Goal: Register for event/course

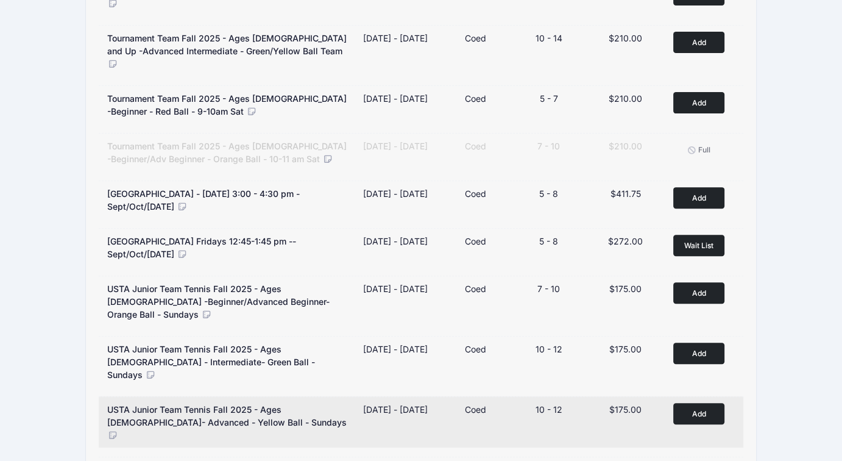
scroll to position [487, 0]
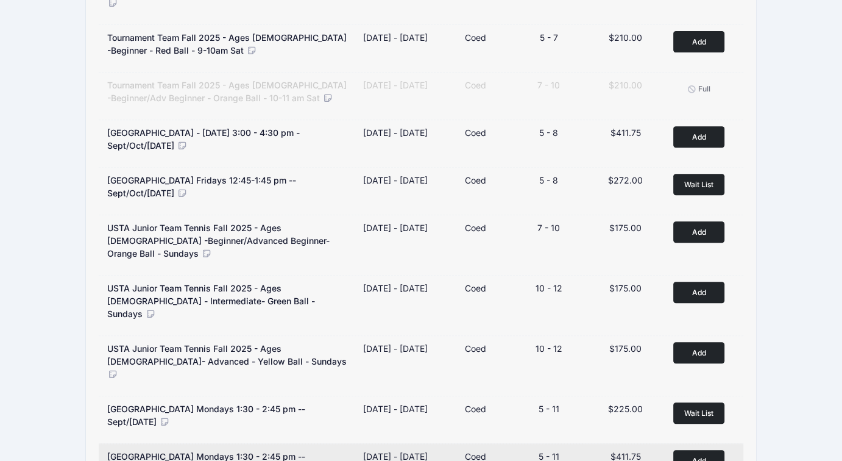
click at [690, 450] on button "Add to Cart" at bounding box center [698, 460] width 51 height 21
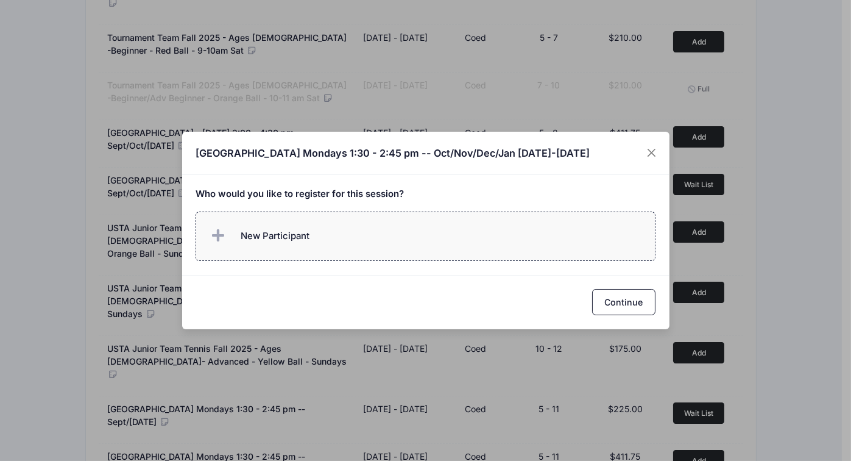
click at [336, 244] on label "New Participant" at bounding box center [426, 235] width 460 height 49
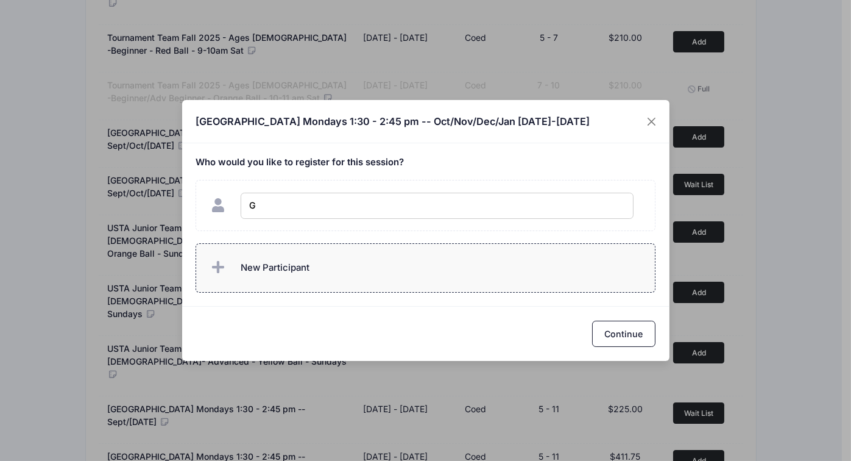
type input "GJ"
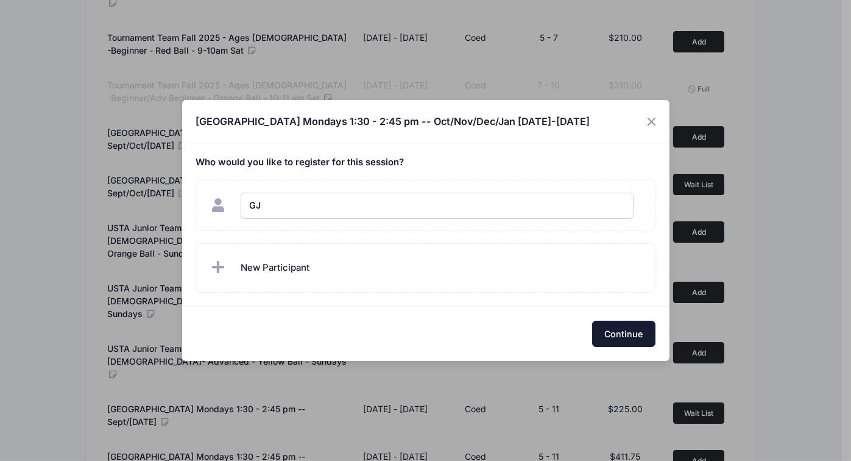
checkbox input "true"
click at [621, 344] on button "Continue" at bounding box center [623, 333] width 63 height 26
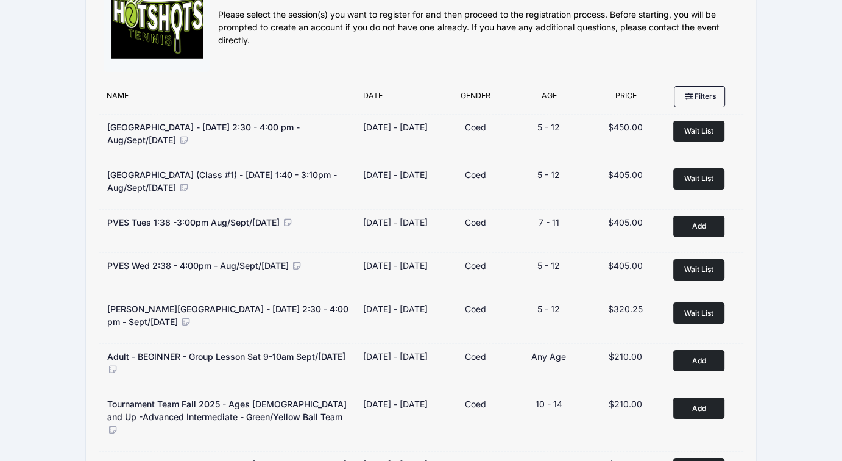
scroll to position [0, 0]
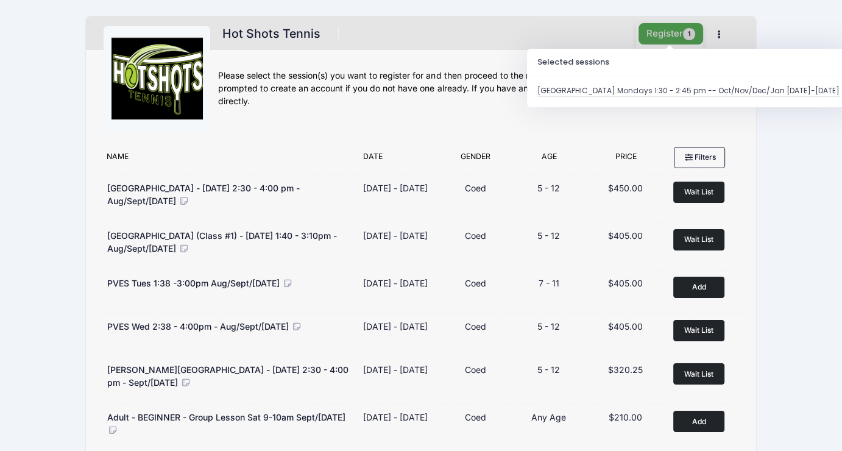
click at [670, 33] on button "Register 1" at bounding box center [671, 33] width 65 height 21
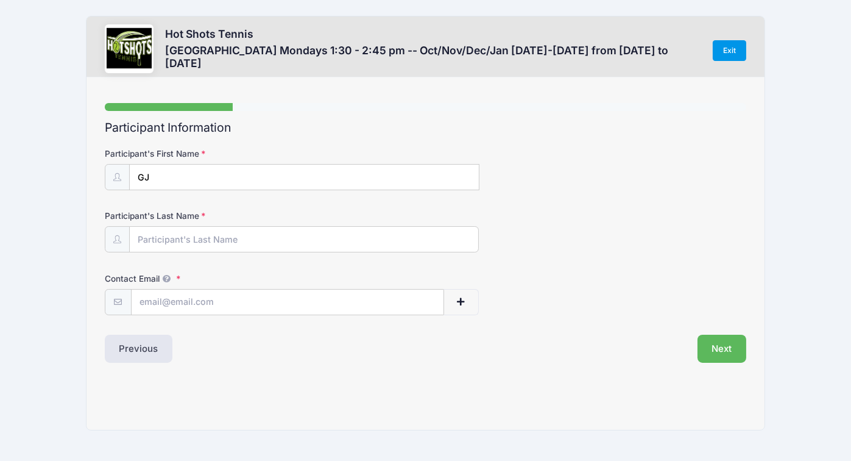
click at [740, 49] on link "Exit" at bounding box center [730, 50] width 34 height 21
click at [728, 51] on link "Exit" at bounding box center [730, 50] width 34 height 21
click at [529, 100] on div "Step 1 /7 Step 1 Step 2 Step 3 Policies Extra Items Summary Participant Informa…" at bounding box center [426, 253] width 678 height 353
click at [201, 235] on input "Participant's Last Name" at bounding box center [304, 240] width 349 height 26
type input "Jenik"
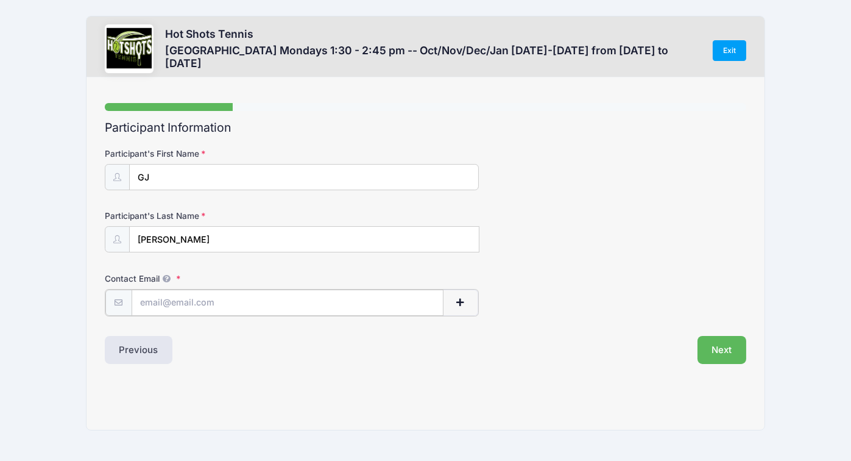
type input "gabriel.jenik@toptal.com"
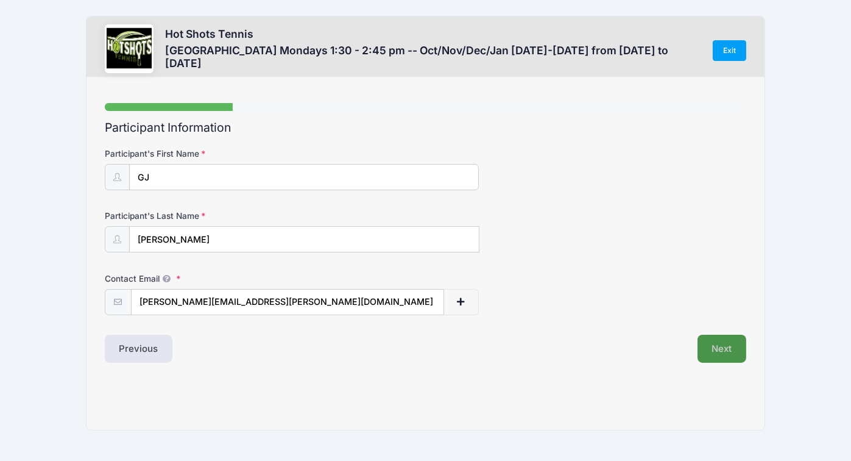
click at [726, 350] on button "Next" at bounding box center [722, 349] width 49 height 28
click at [729, 48] on link "Exit" at bounding box center [730, 50] width 34 height 21
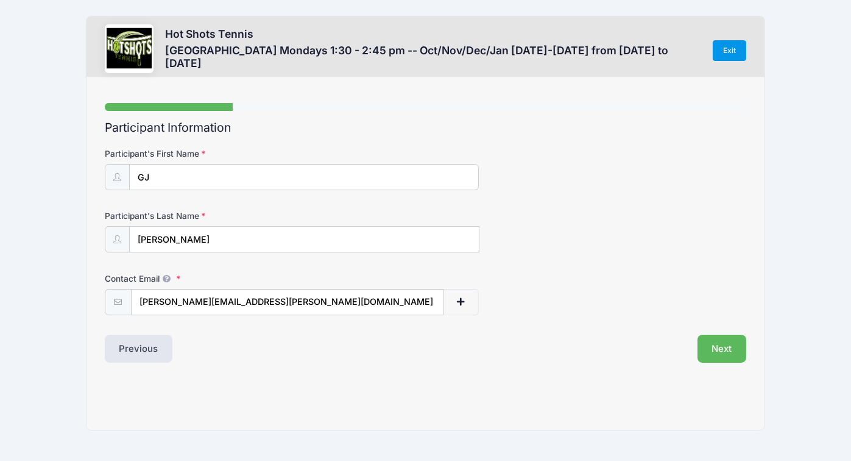
click at [729, 48] on link "Exit" at bounding box center [730, 50] width 34 height 21
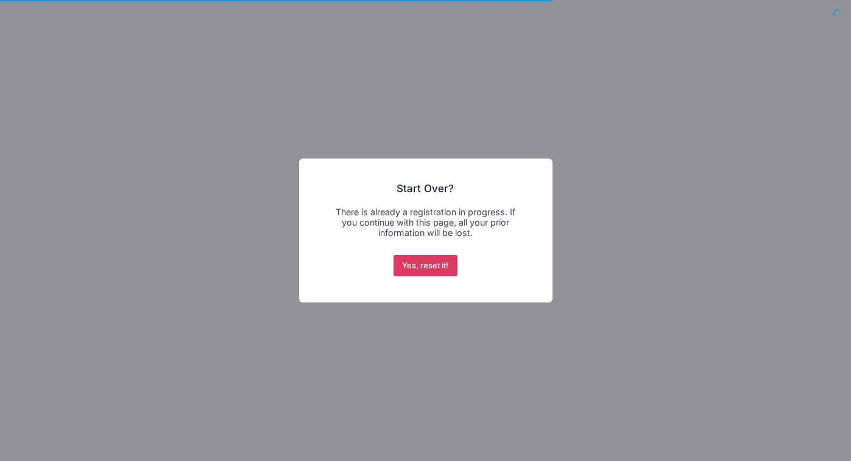
click at [414, 267] on button "Yes, reset it!" at bounding box center [426, 266] width 64 height 22
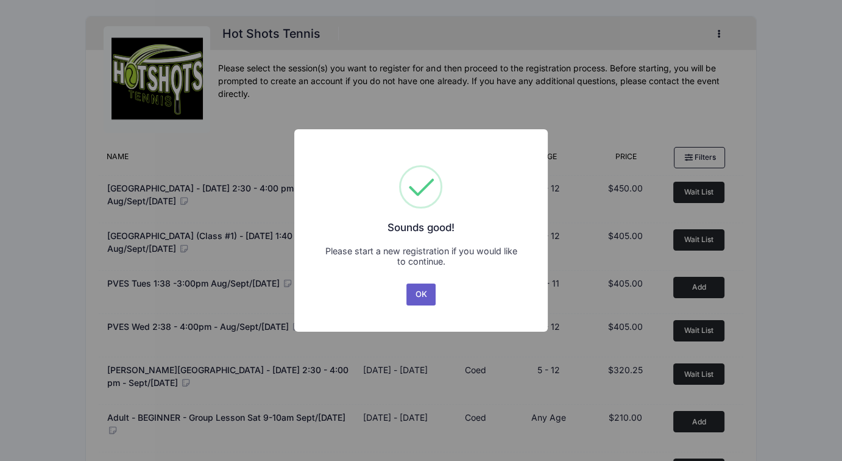
click at [417, 289] on button "OK" at bounding box center [420, 294] width 29 height 22
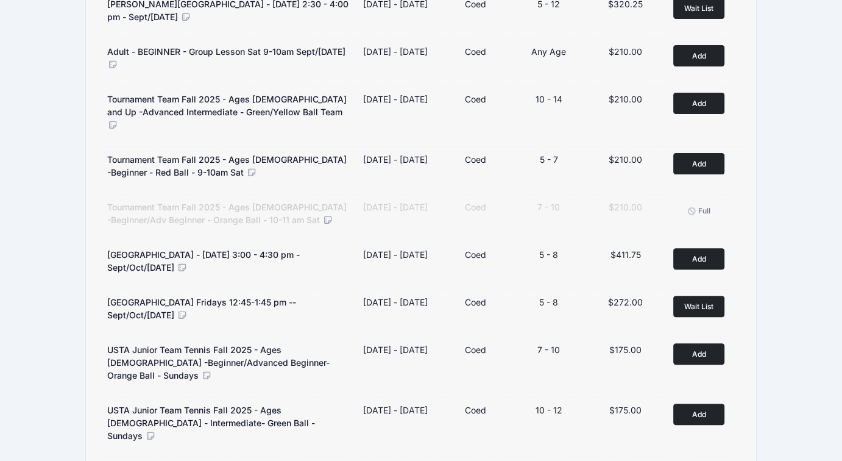
scroll to position [609, 0]
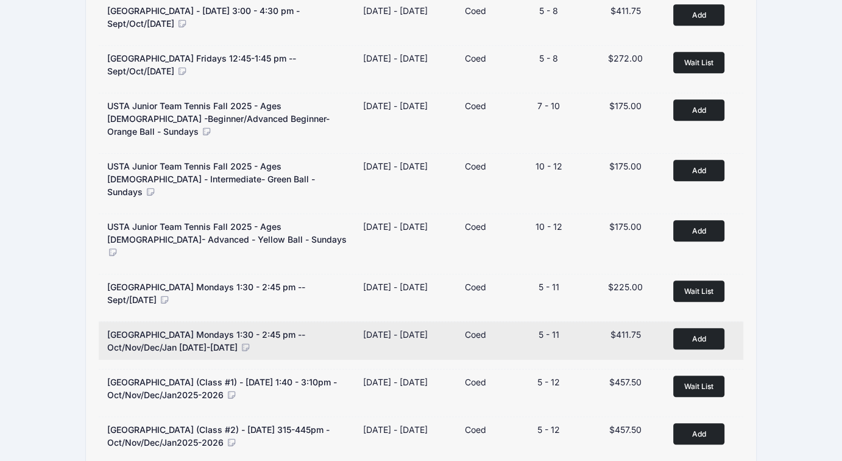
click at [706, 328] on button "Add to Cart" at bounding box center [698, 338] width 51 height 21
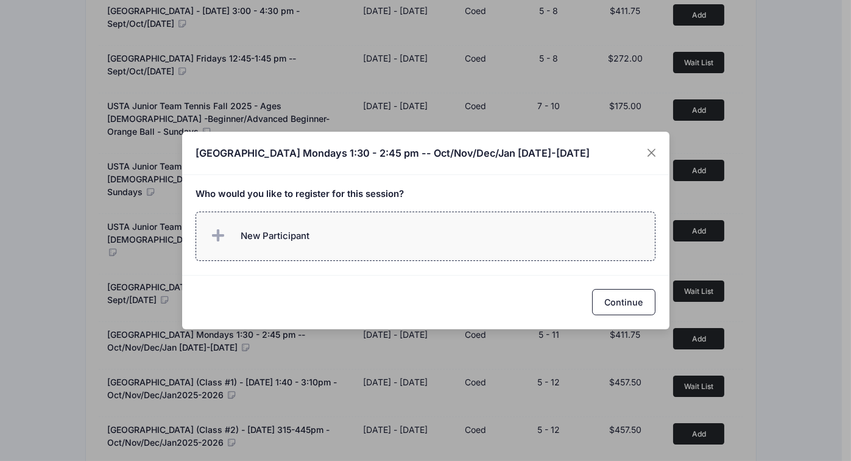
click at [352, 237] on label "New Participant" at bounding box center [426, 235] width 460 height 49
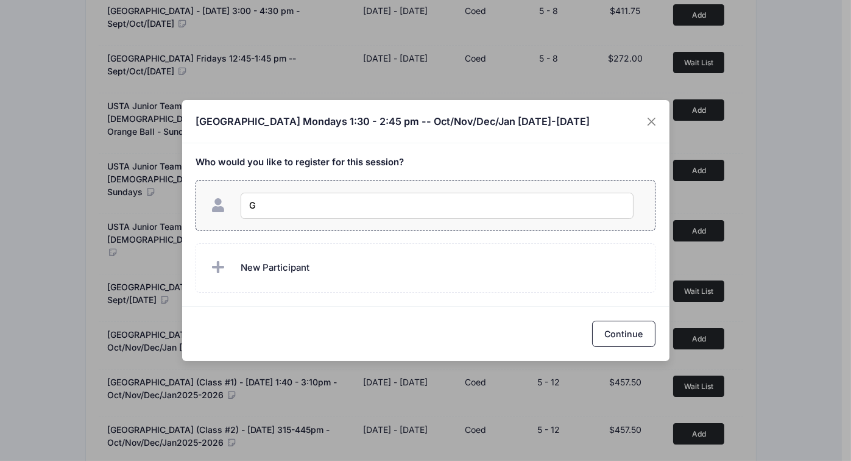
type input "GJ"
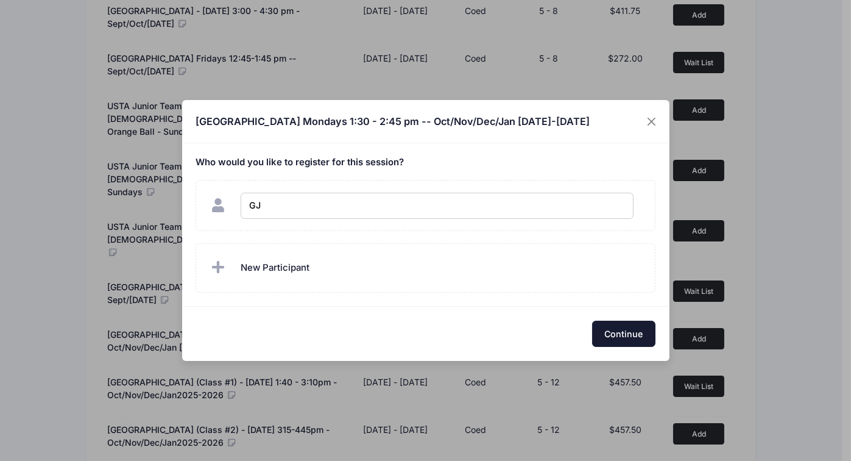
checkbox input "true"
click at [639, 340] on button "Continue" at bounding box center [623, 333] width 63 height 26
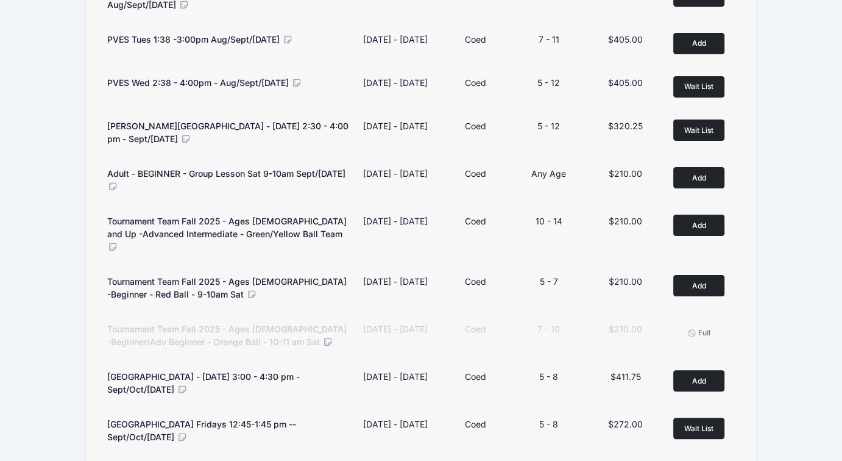
scroll to position [0, 0]
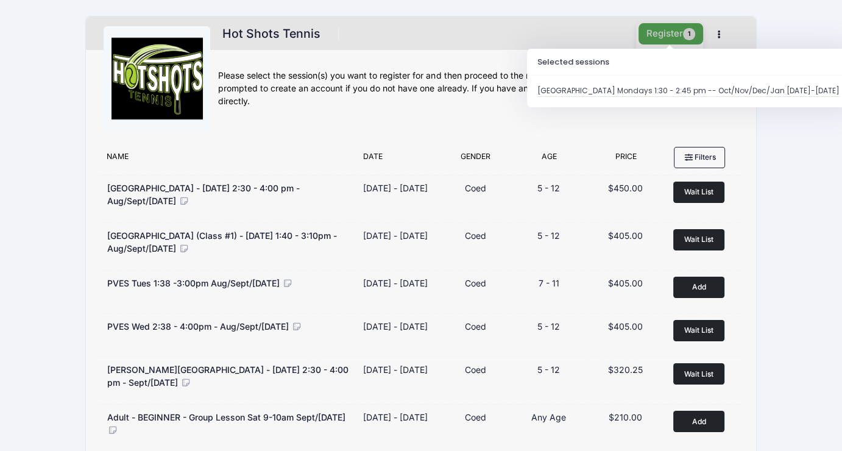
click at [678, 41] on button "Register 1" at bounding box center [671, 33] width 65 height 21
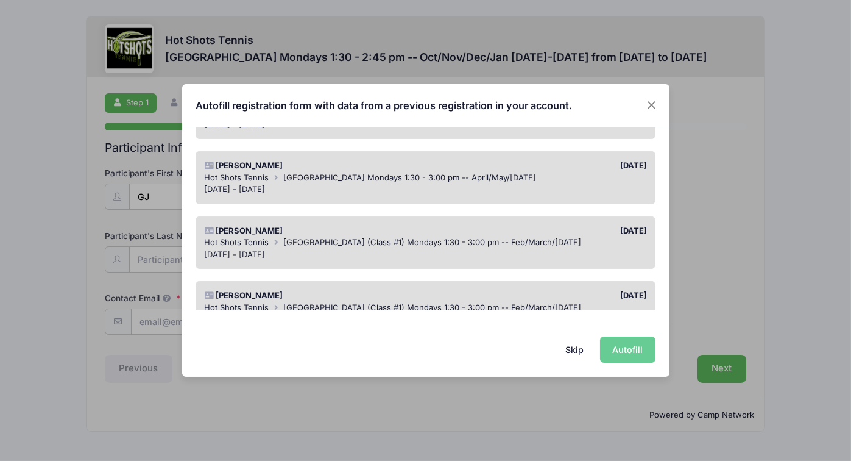
scroll to position [770, 0]
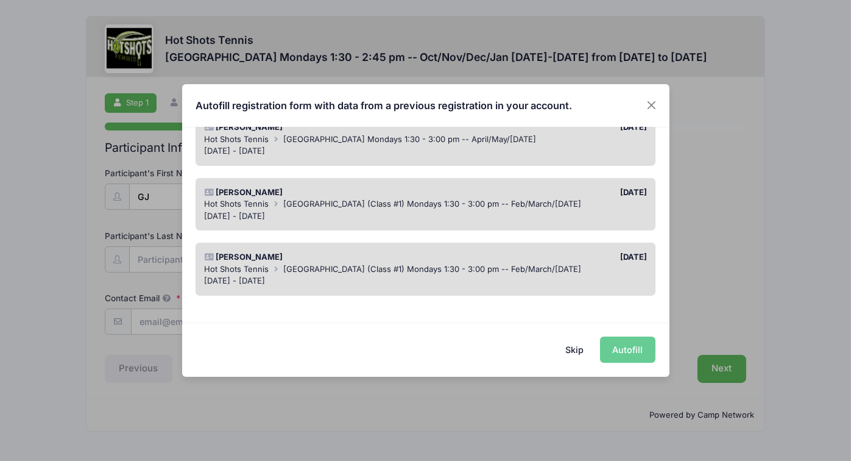
click at [409, 251] on div "Arya Troy" at bounding box center [312, 257] width 227 height 12
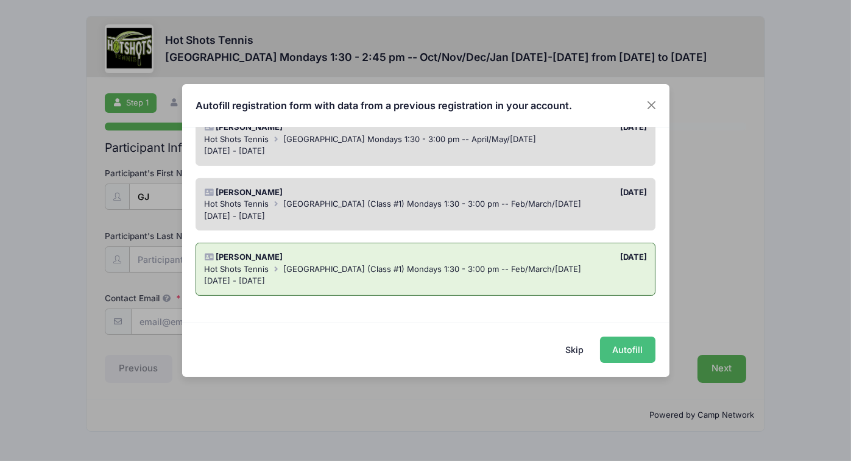
click at [609, 346] on button "Autofill" at bounding box center [627, 349] width 55 height 26
type input "aida.k.troy@gmail.com"
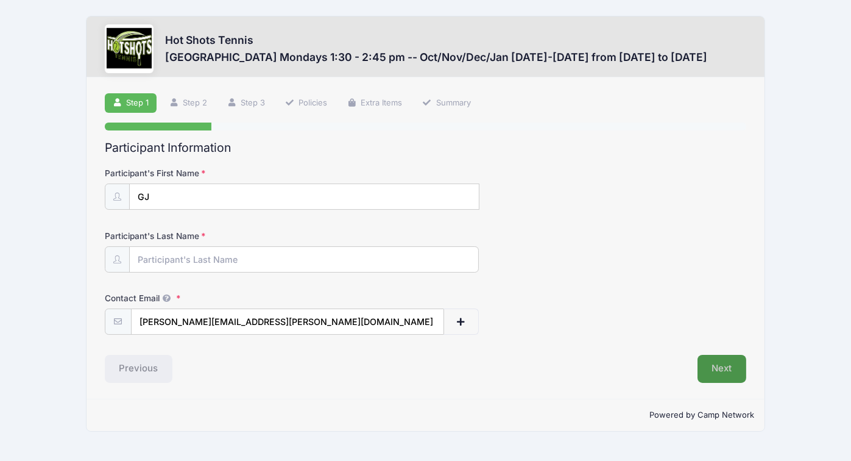
click at [728, 372] on button "Next" at bounding box center [722, 369] width 49 height 28
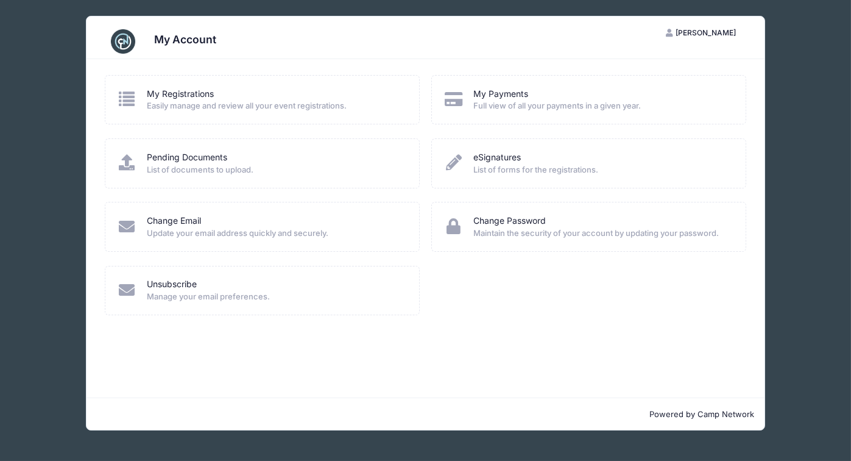
click at [718, 34] on span "[PERSON_NAME]" at bounding box center [706, 32] width 60 height 9
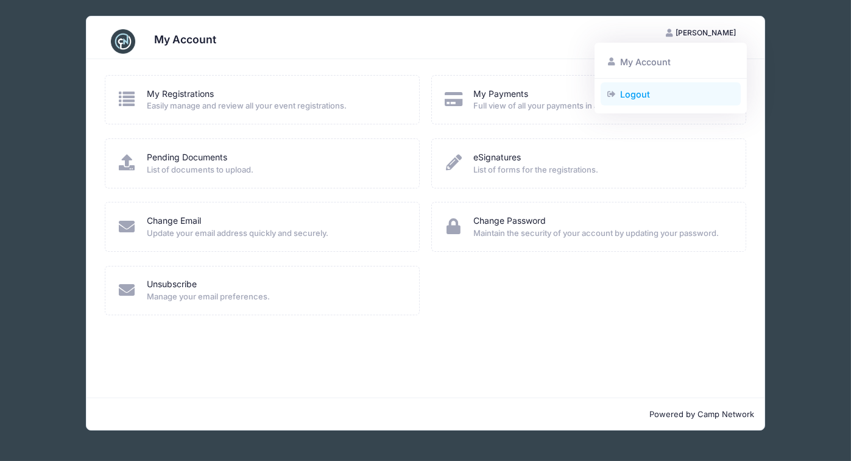
click at [639, 93] on link "Logout" at bounding box center [671, 93] width 141 height 23
